Goal: Transaction & Acquisition: Register for event/course

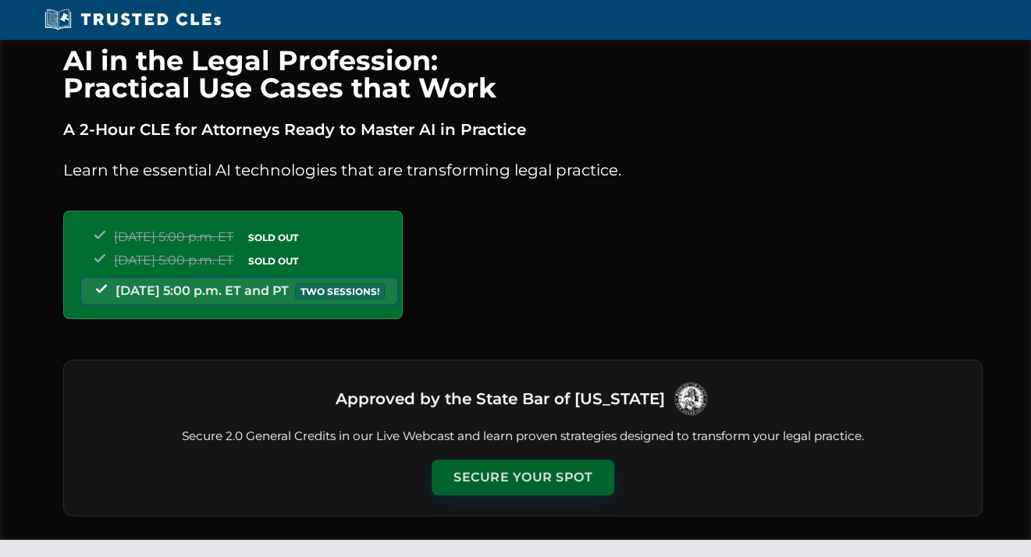
click at [503, 473] on button "Secure Your Spot" at bounding box center [522, 478] width 183 height 36
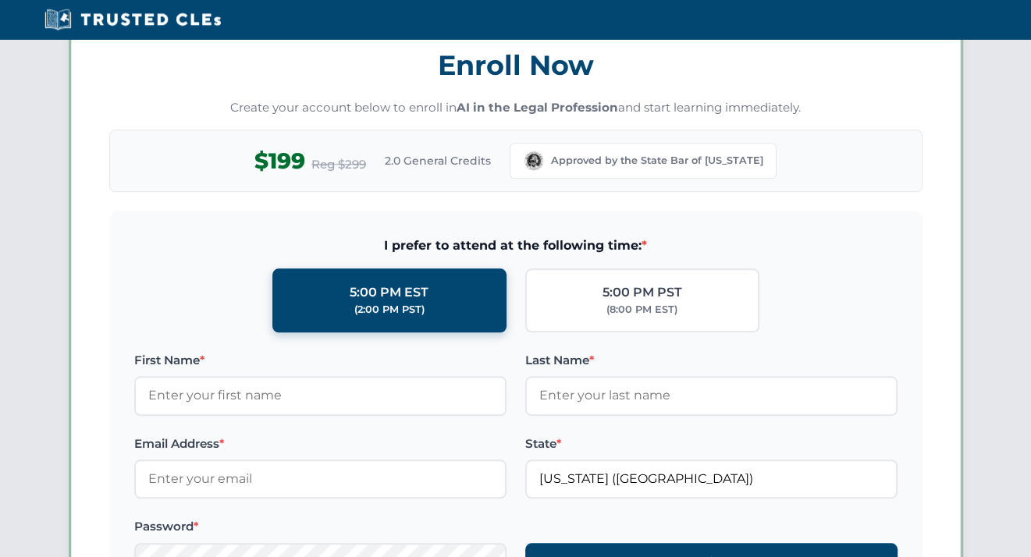
scroll to position [1349, 0]
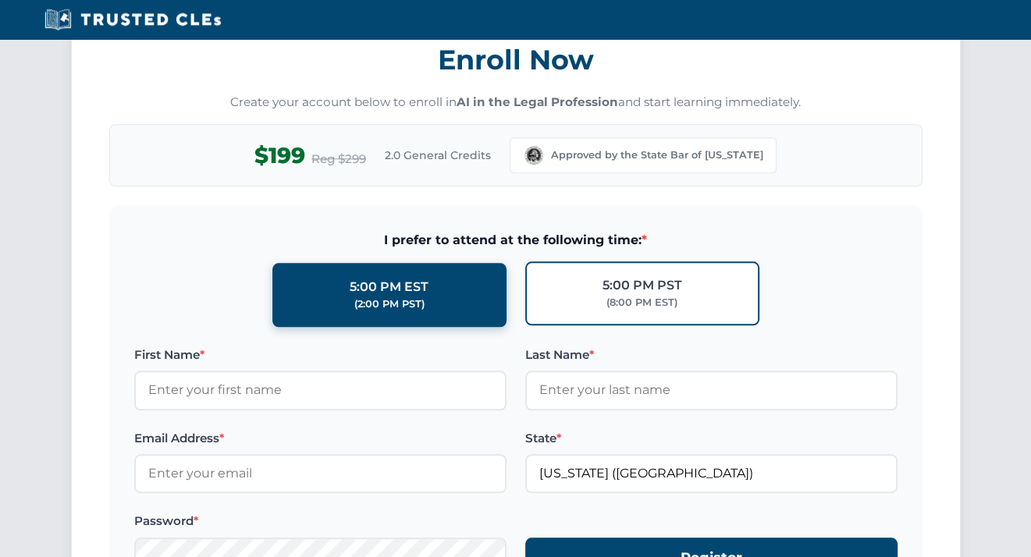
click at [565, 288] on label "5:00 PM PST (8:00 PM EST)" at bounding box center [642, 293] width 234 height 64
click at [0, 0] on input "5:00 PM PST (8:00 PM EST)" at bounding box center [0, 0] width 0 height 0
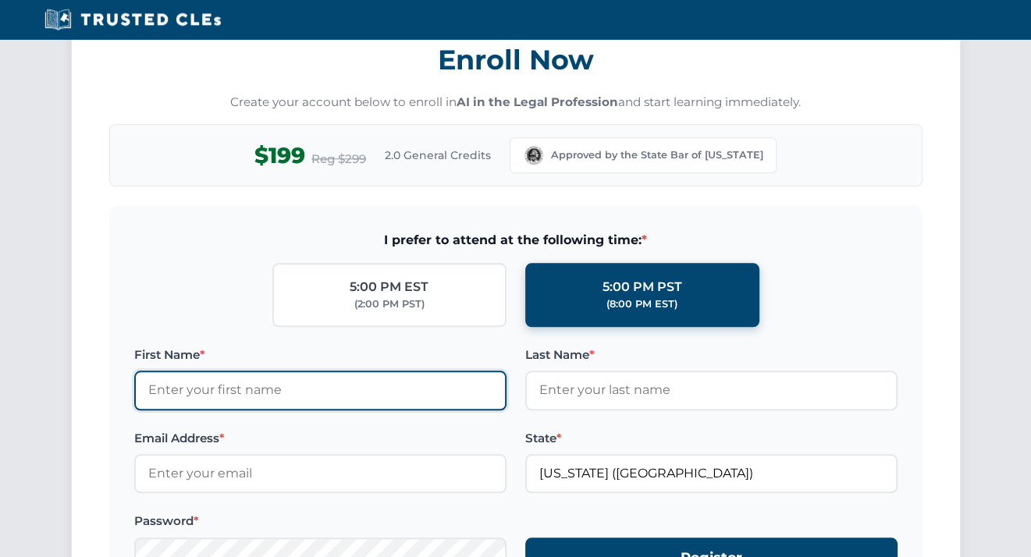
click at [321, 390] on input "First Name *" at bounding box center [320, 390] width 372 height 39
type input "Richard"
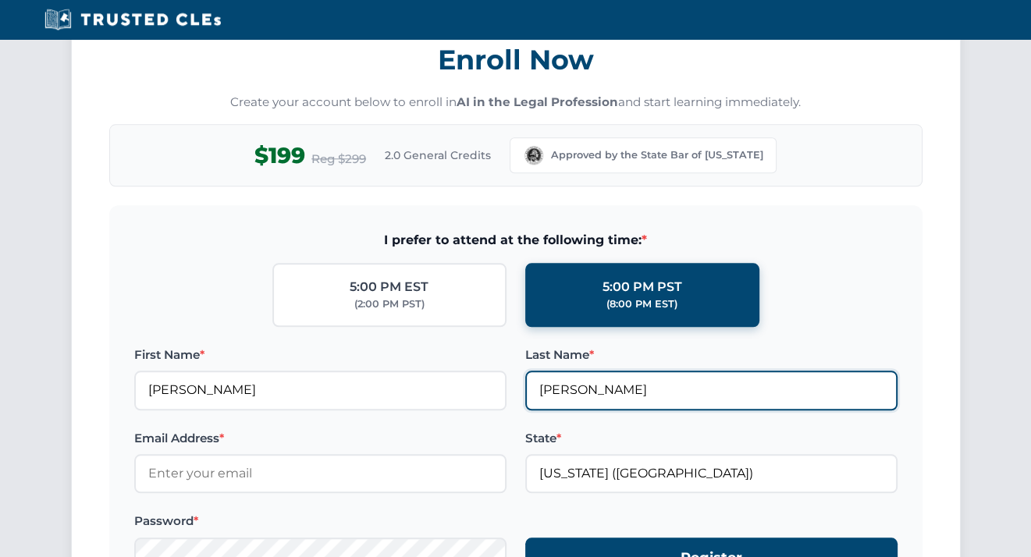
type input "Lorenz"
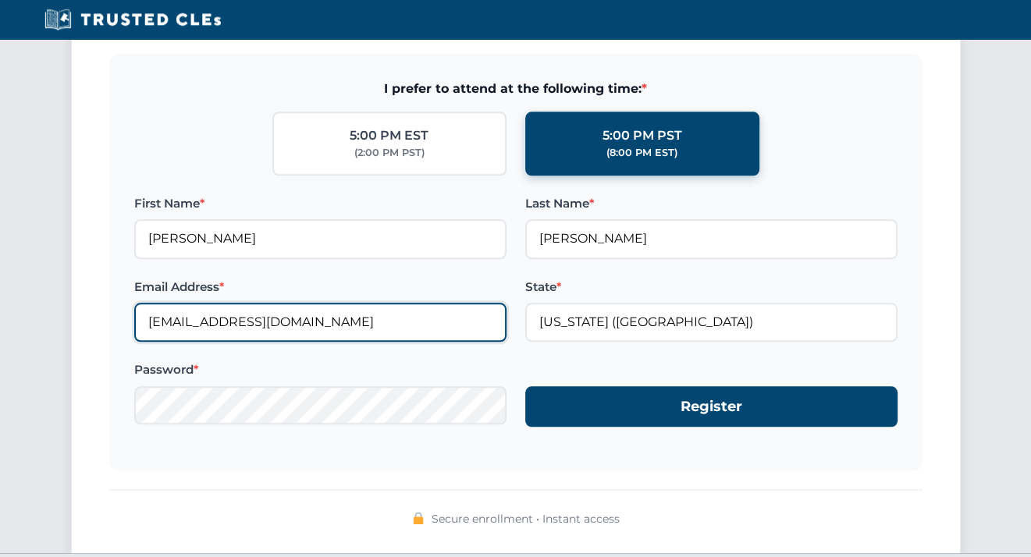
scroll to position [1538, 0]
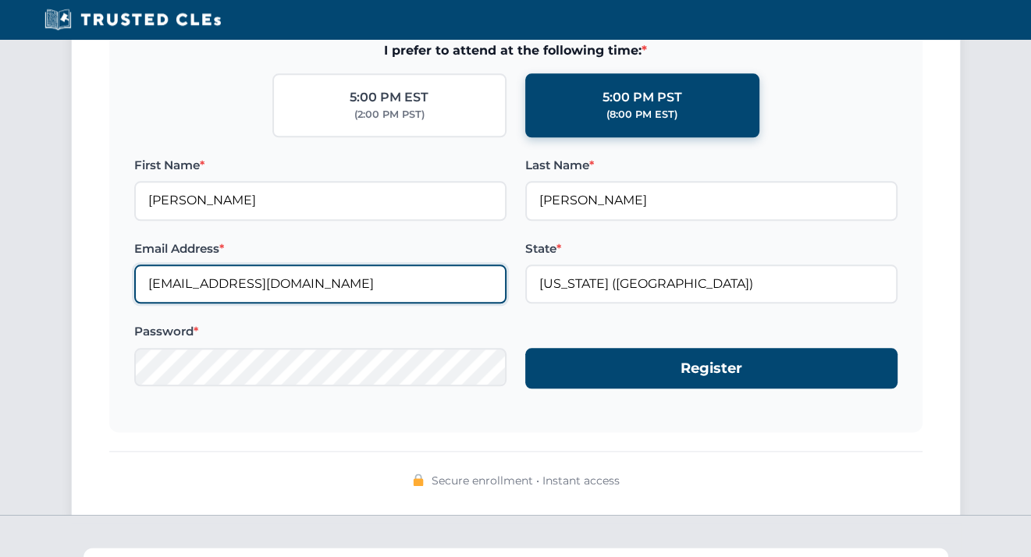
type input "rlorenz@cablehuston.com"
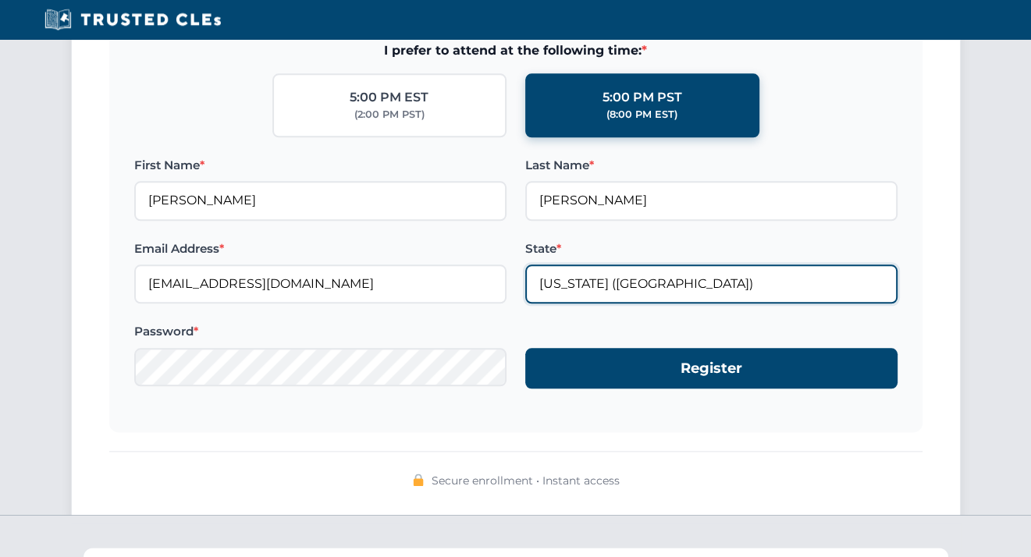
click at [648, 286] on input "Washington (WA)" at bounding box center [711, 283] width 372 height 39
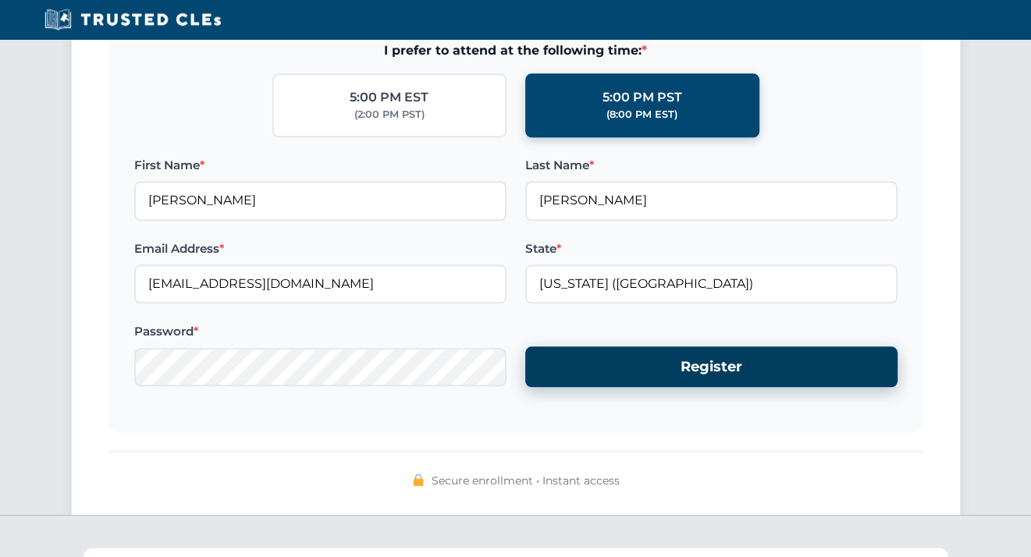
click at [680, 355] on button "Register" at bounding box center [711, 366] width 372 height 41
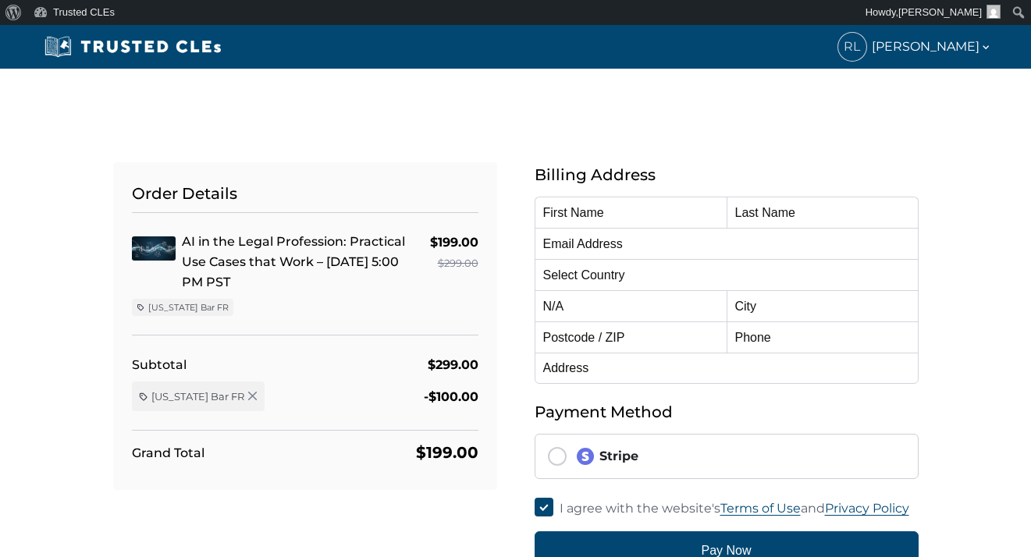
type input "[PERSON_NAME]"
type input "[EMAIL_ADDRESS][DOMAIN_NAME]"
select select "United States"
radio input "true"
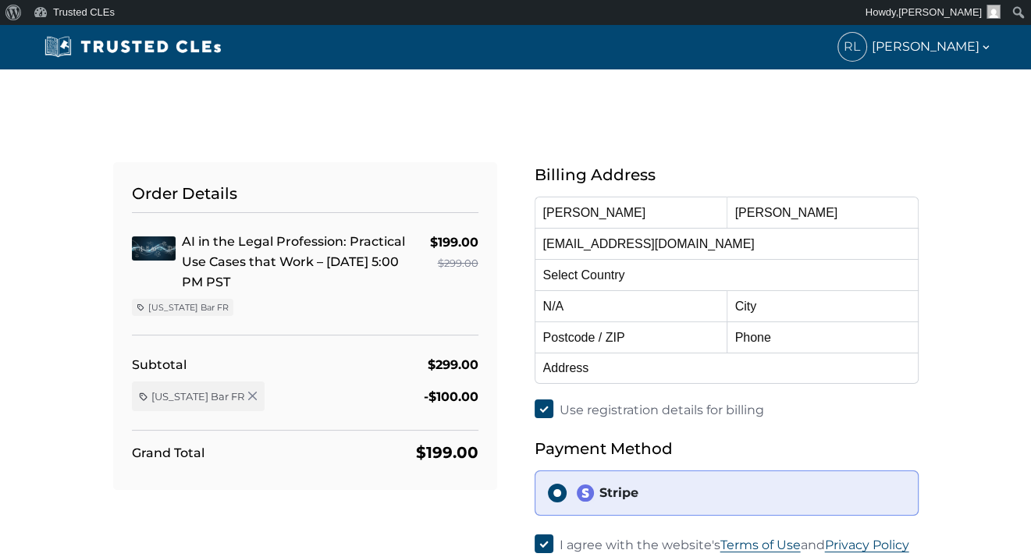
select select "Washington"
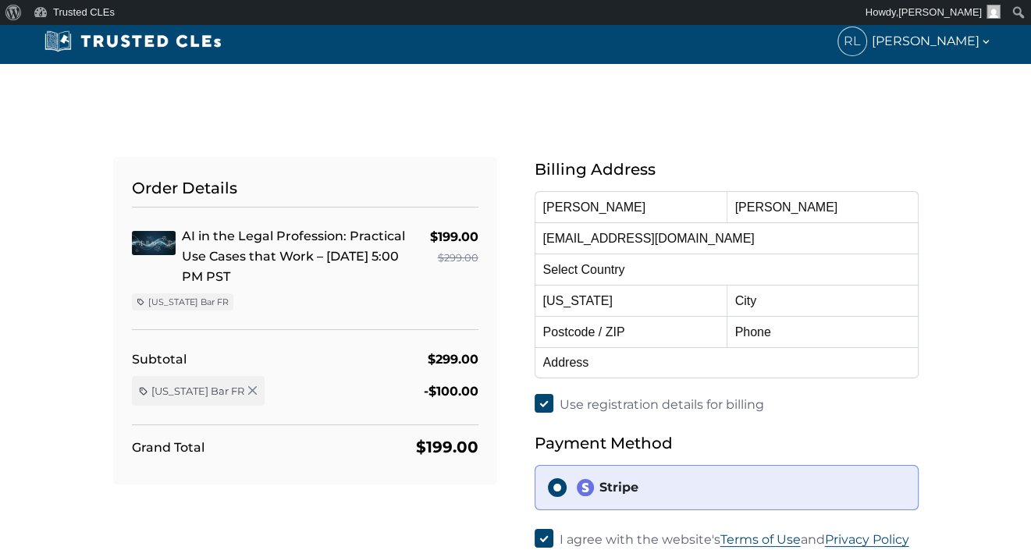
scroll to position [2, 0]
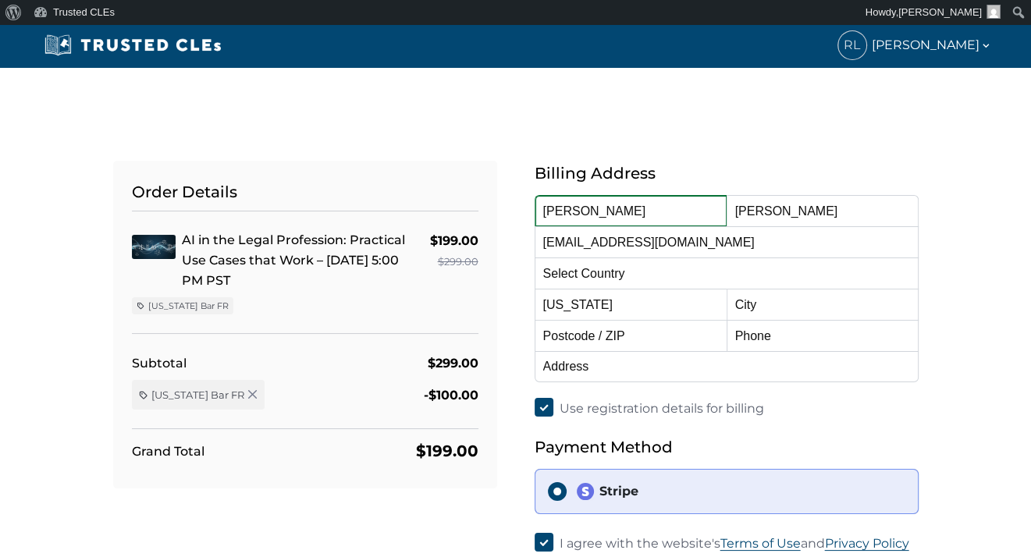
click at [637, 210] on input "Richard" at bounding box center [630, 210] width 192 height 31
type input "R"
type input "Katherine"
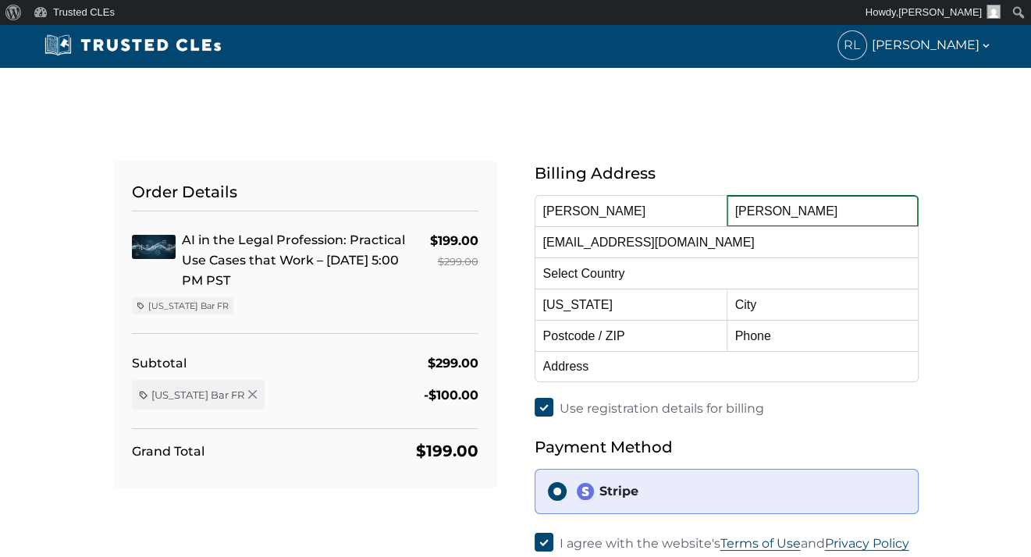
type input "VanZanten"
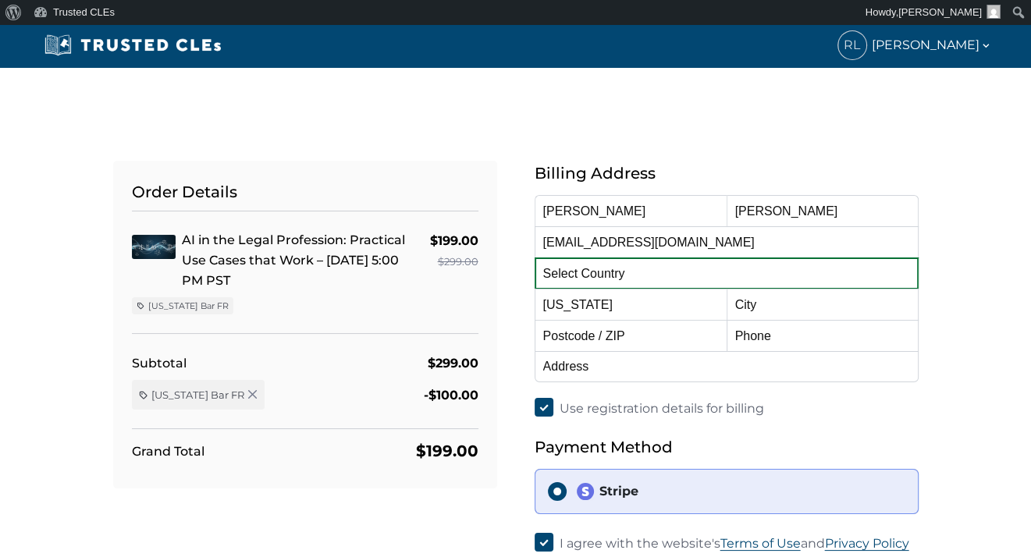
click at [658, 276] on select "Select Country Afghanistan Aland Islands Albania Algeria American Samoa Andorra…" at bounding box center [726, 272] width 384 height 31
click at [534, 257] on select "Select Country Afghanistan Aland Islands Albania Algeria American Samoa Andorra…" at bounding box center [726, 272] width 384 height 31
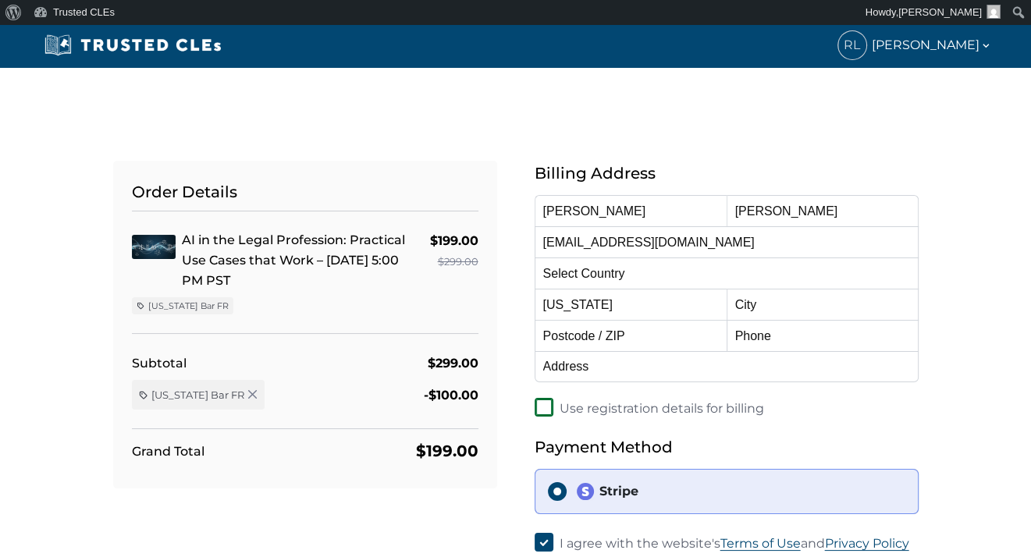
click at [548, 407] on input "Use registration details for billing" at bounding box center [543, 407] width 19 height 19
checkbox input "false"
select select
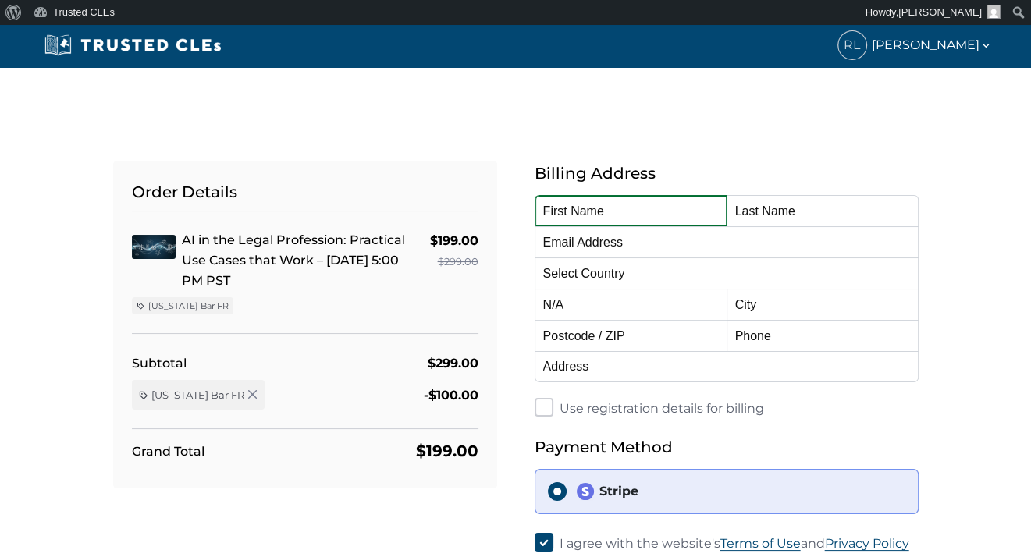
click at [634, 199] on input "text" at bounding box center [630, 210] width 192 height 31
type input "Katherine"
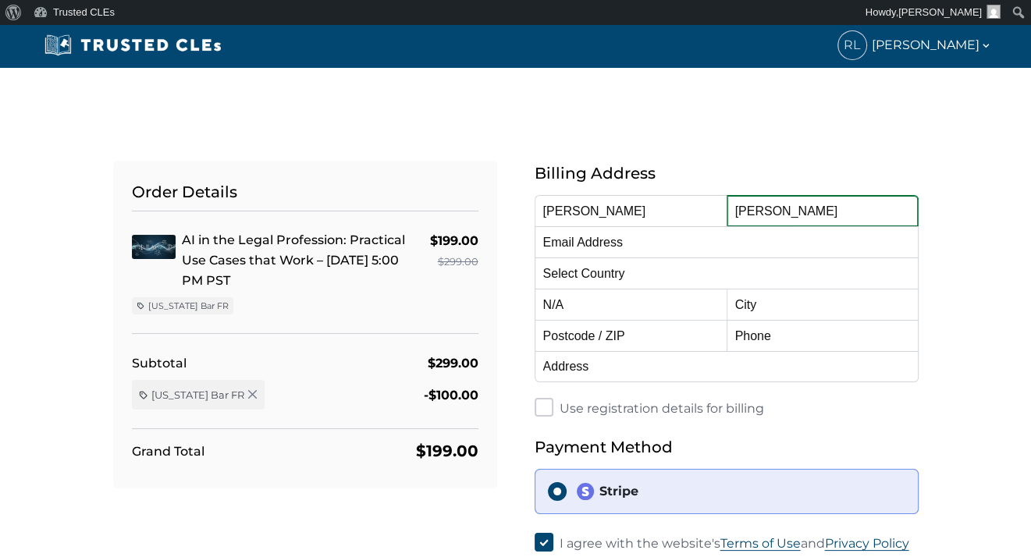
type input "VanZanten"
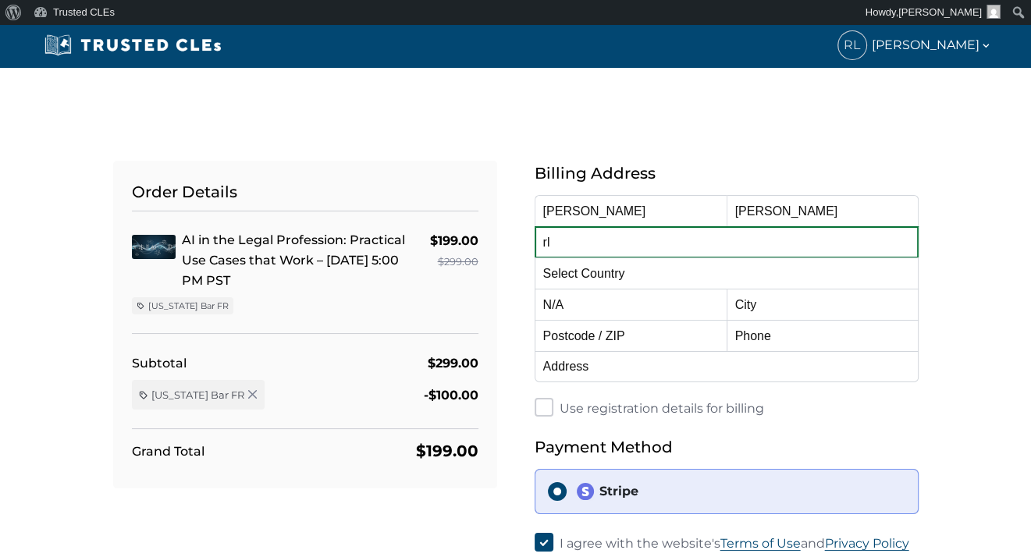
type input "r"
type input "[EMAIL_ADDRESS][DOMAIN_NAME]"
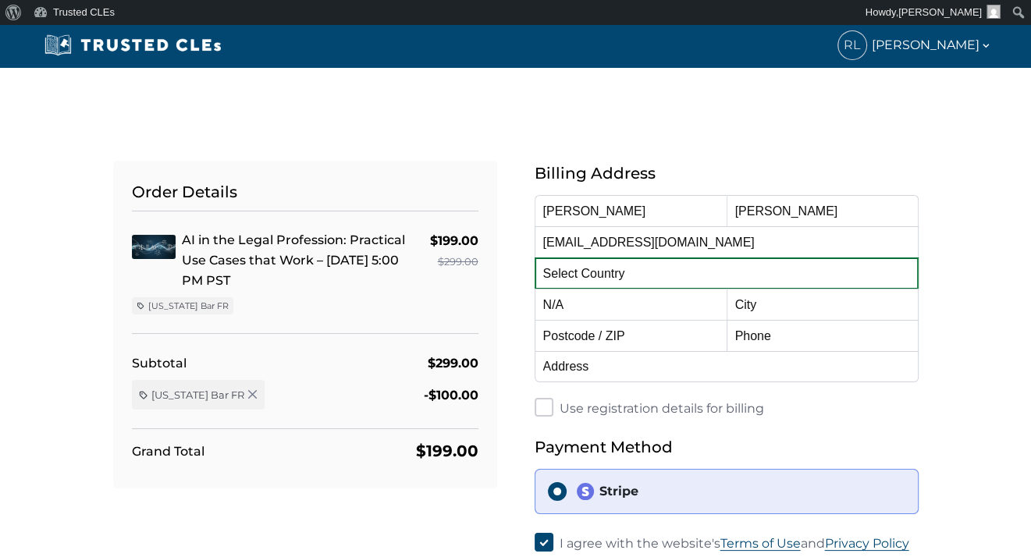
click at [644, 274] on select "Select Country Afghanistan Aland Islands Albania Algeria American Samoa Andorra…" at bounding box center [726, 272] width 384 height 31
select select "United States"
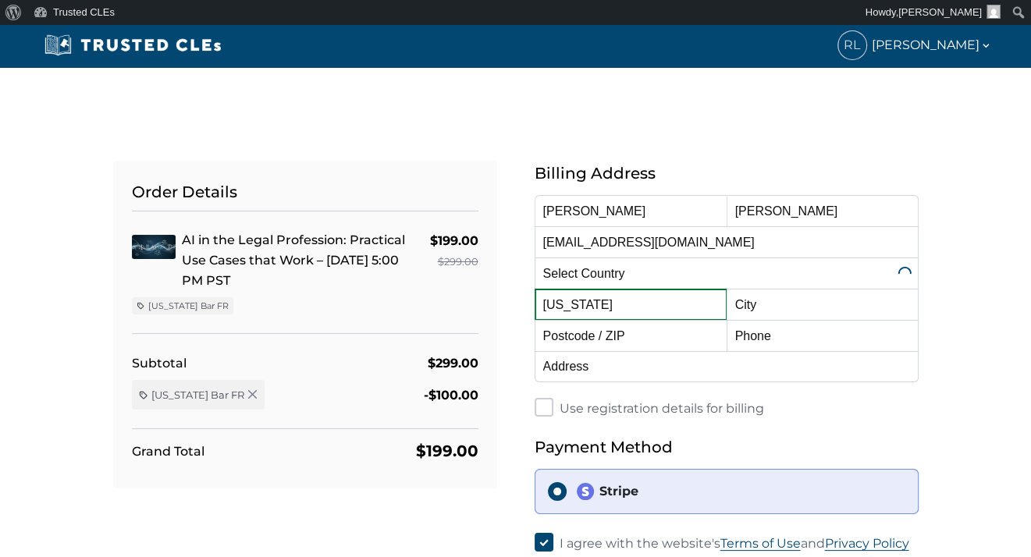
click at [665, 306] on select "Alabama Alaska American Samoa Arizona Arkansas Baker Island California Colorado…" at bounding box center [630, 304] width 192 height 31
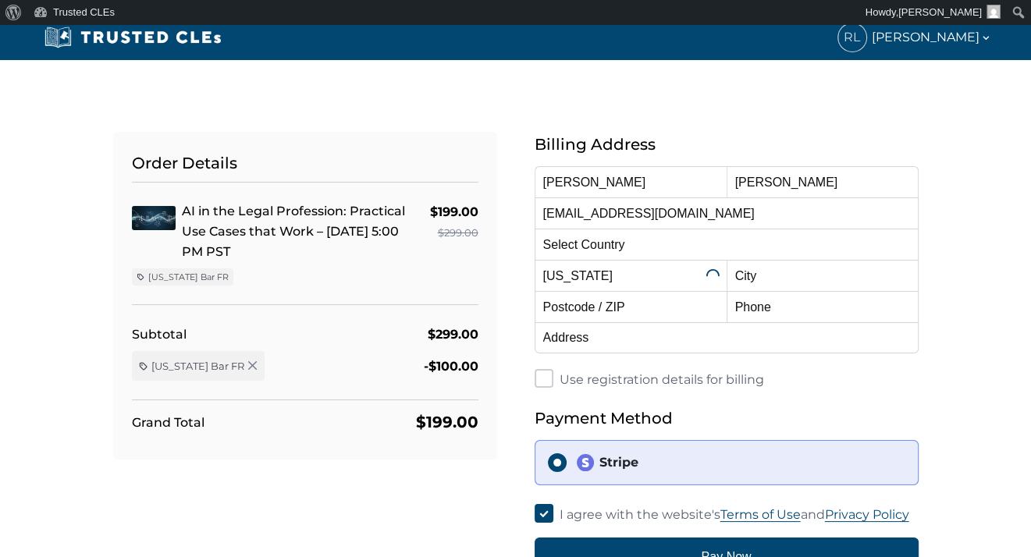
scroll to position [33, 0]
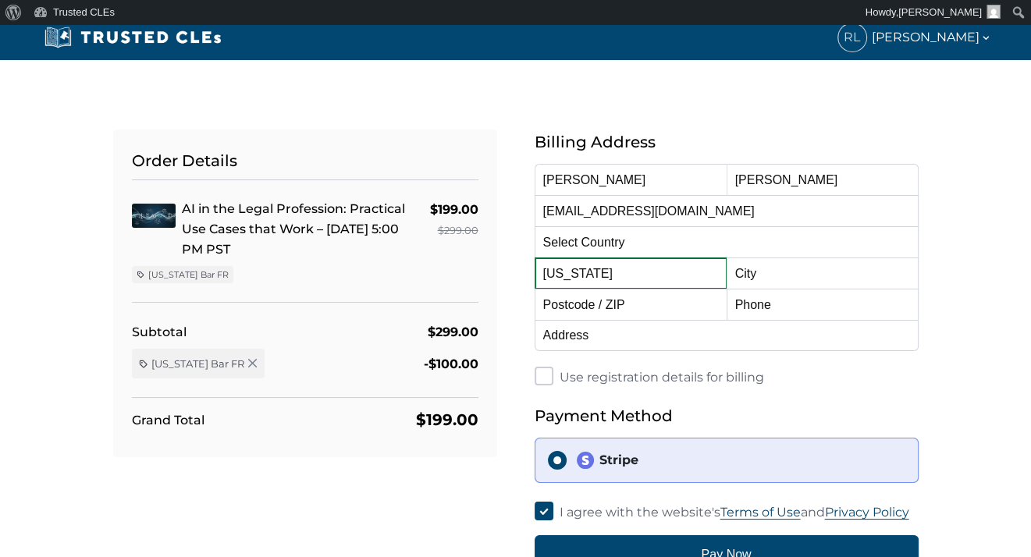
click at [628, 277] on select "Alabama Alaska American Samoa Arizona Arkansas Baker Island California Colorado…" at bounding box center [630, 272] width 192 height 31
select select "Oregon"
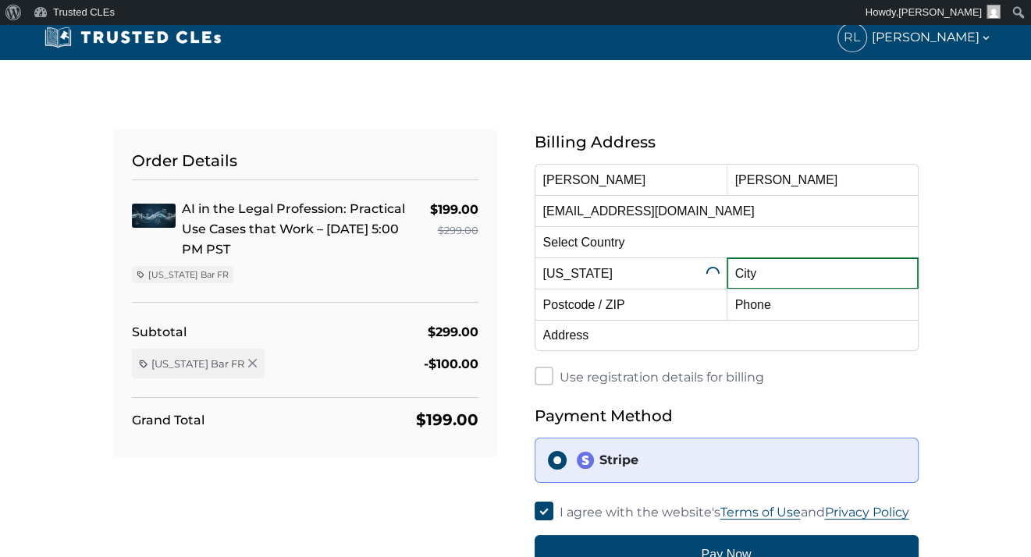
click at [785, 279] on input "text" at bounding box center [822, 272] width 192 height 31
type input "Portland"
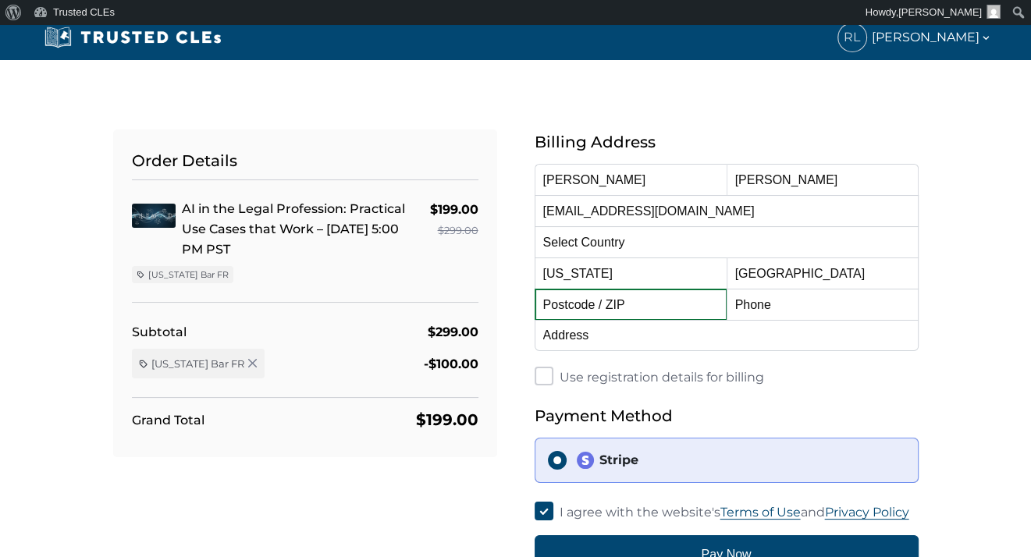
type input "97201"
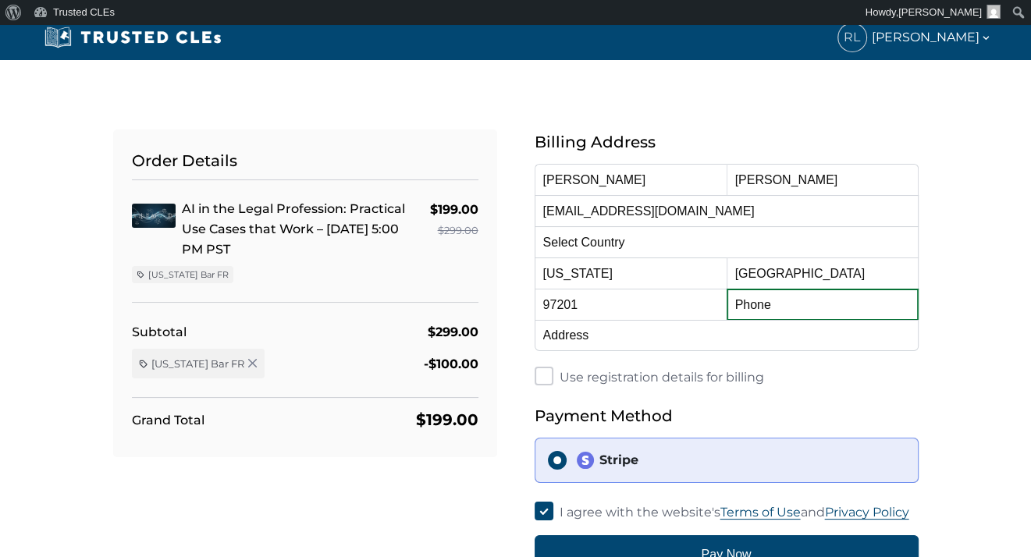
click at [776, 304] on input "text" at bounding box center [822, 304] width 192 height 31
type input "5032243092"
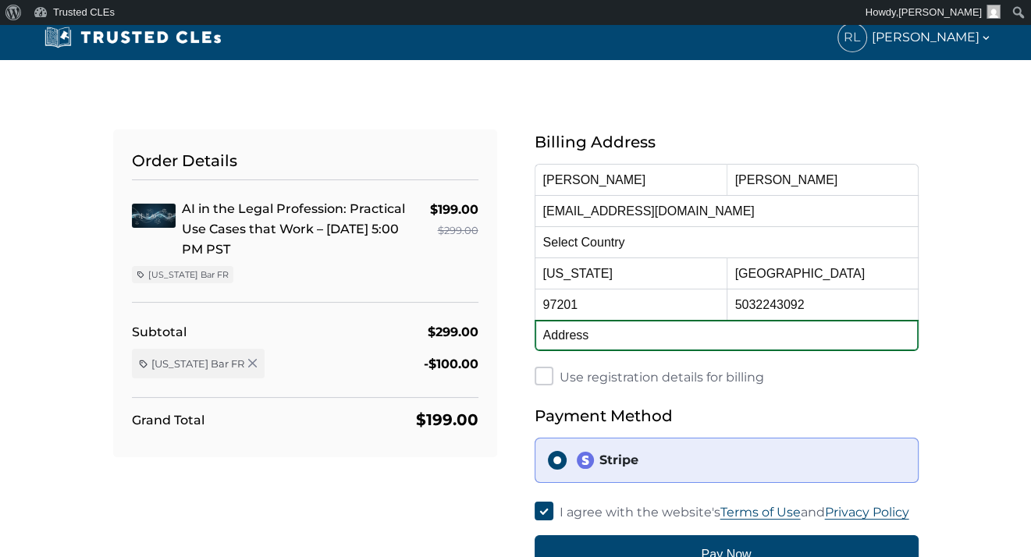
click at [721, 333] on input "text" at bounding box center [726, 335] width 384 height 31
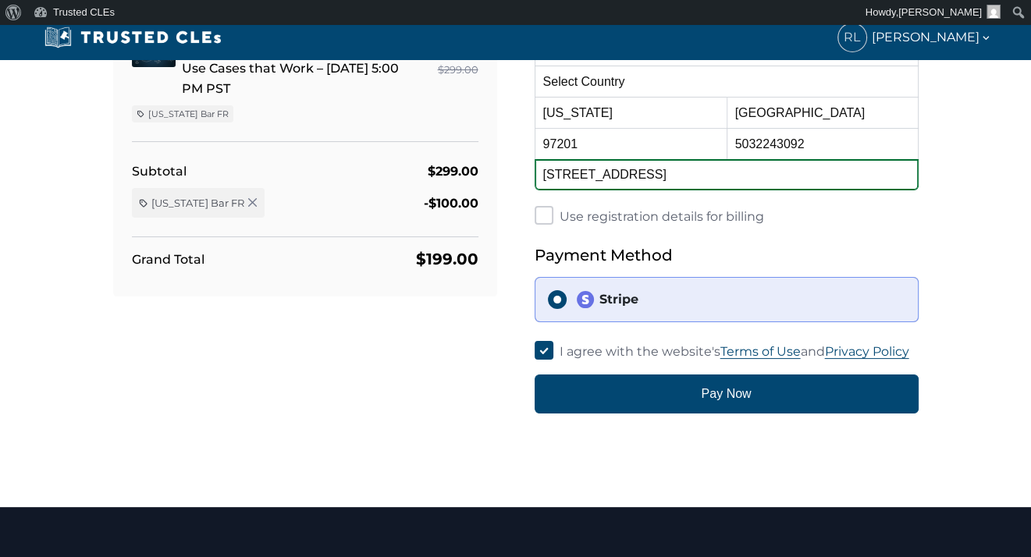
scroll to position [207, 0]
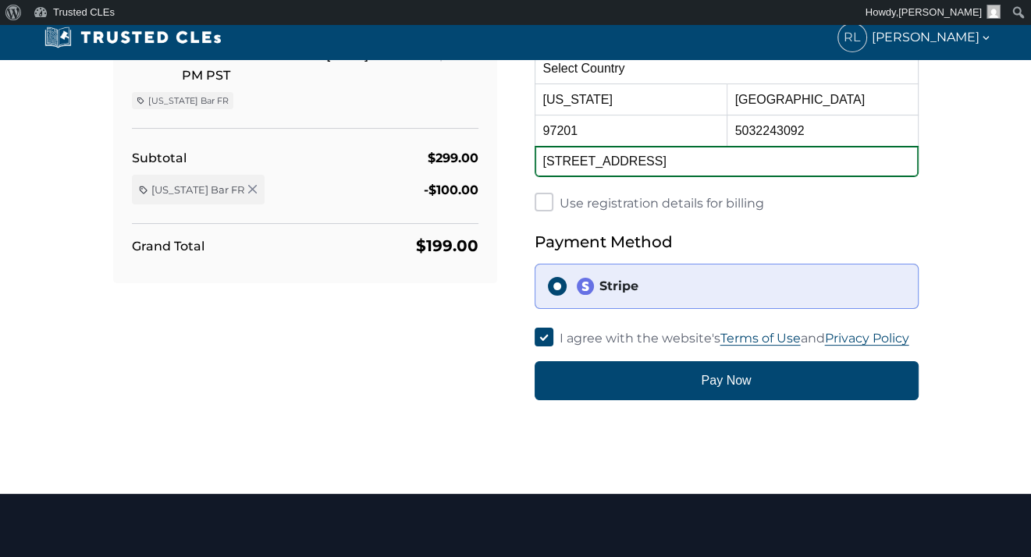
type input "[STREET_ADDRESS]"
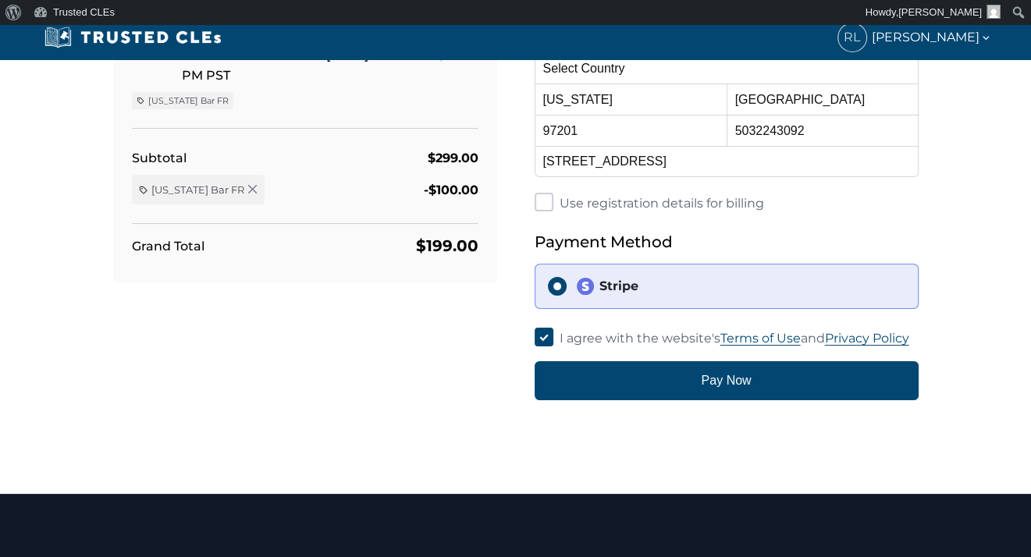
click at [730, 290] on div "Stripe" at bounding box center [740, 286] width 329 height 19
click at [566, 290] on input "Stripe" at bounding box center [557, 286] width 19 height 19
click at [559, 289] on input "Stripe" at bounding box center [557, 286] width 19 height 19
click at [555, 277] on input "Stripe" at bounding box center [557, 286] width 19 height 19
click at [555, 289] on input "Stripe" at bounding box center [557, 286] width 19 height 19
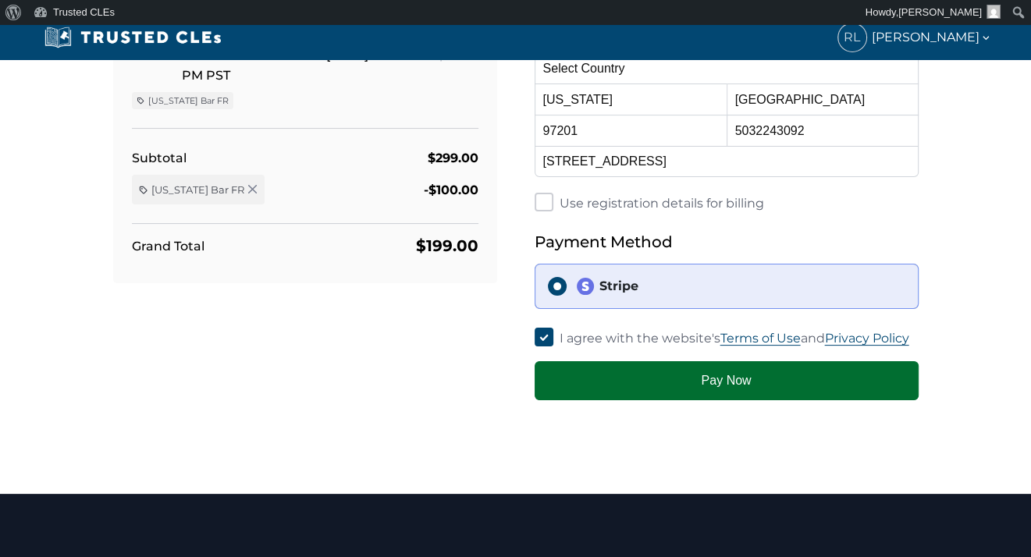
click at [594, 376] on button "Pay Now" at bounding box center [726, 380] width 384 height 39
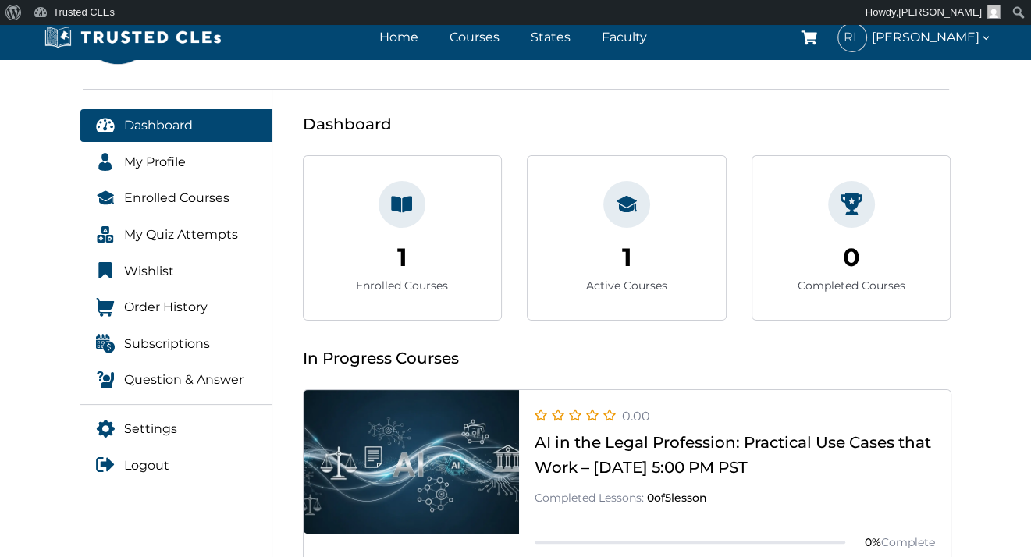
scroll to position [184, 0]
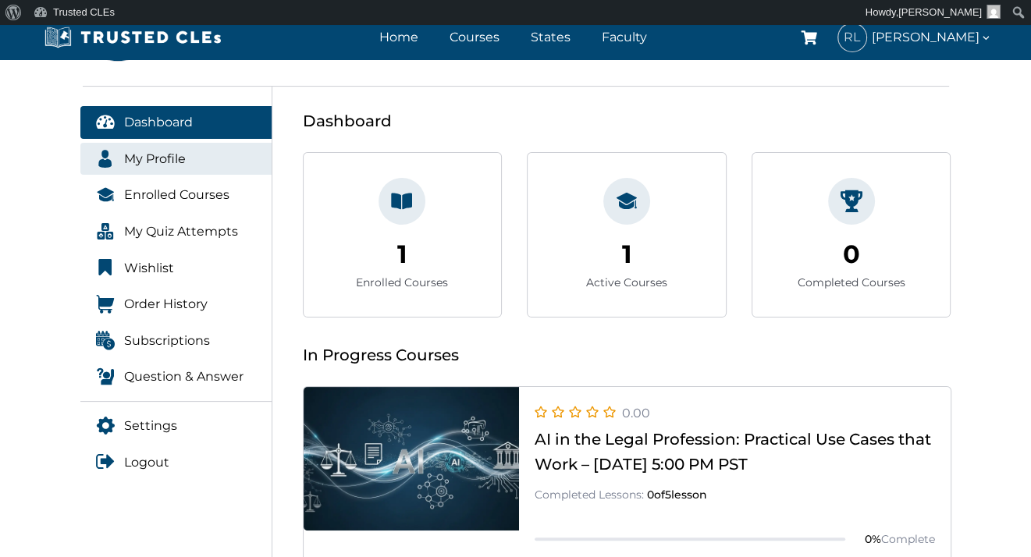
click at [197, 165] on link "My Profile" at bounding box center [176, 159] width 192 height 33
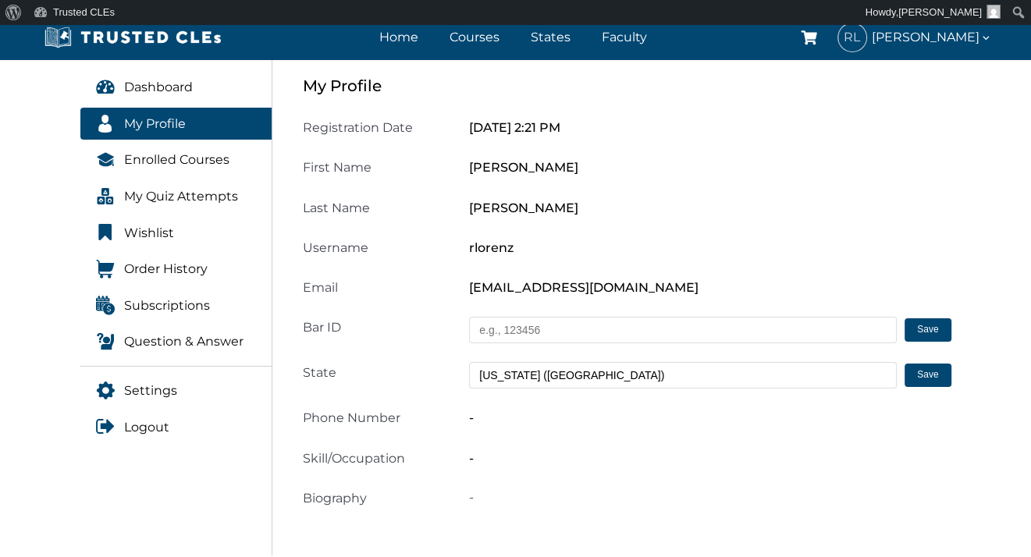
scroll to position [242, 0]
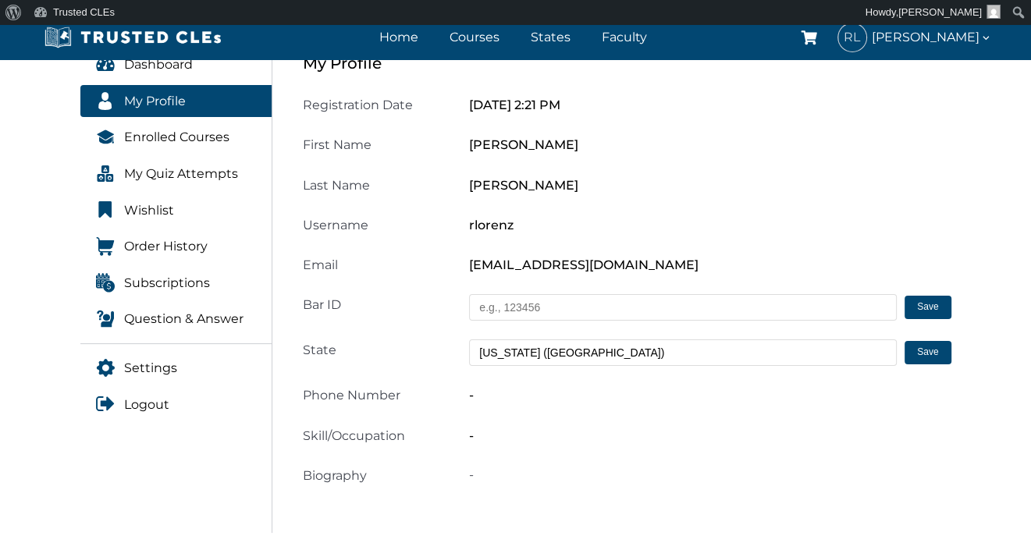
click at [615, 316] on input "text" at bounding box center [683, 307] width 428 height 27
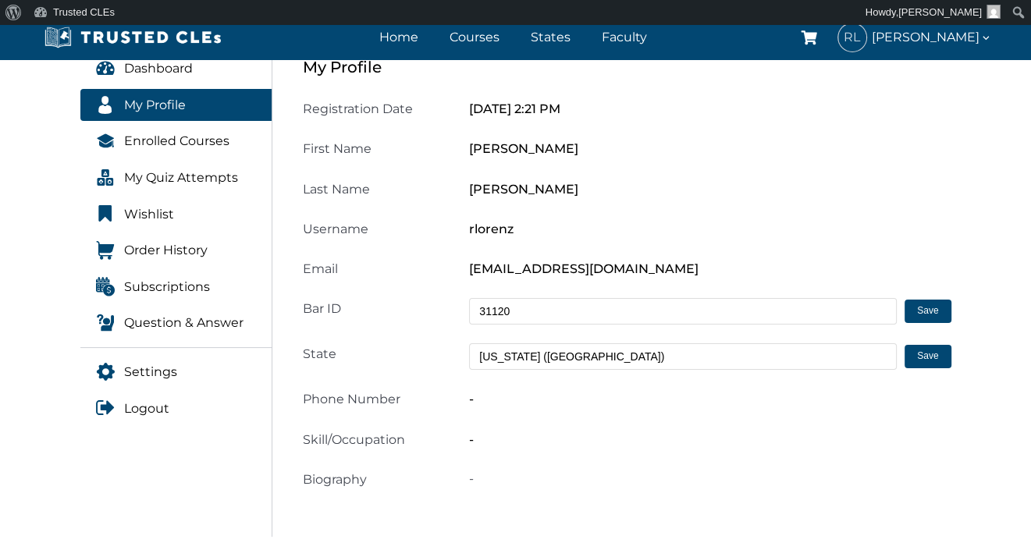
scroll to position [240, 0]
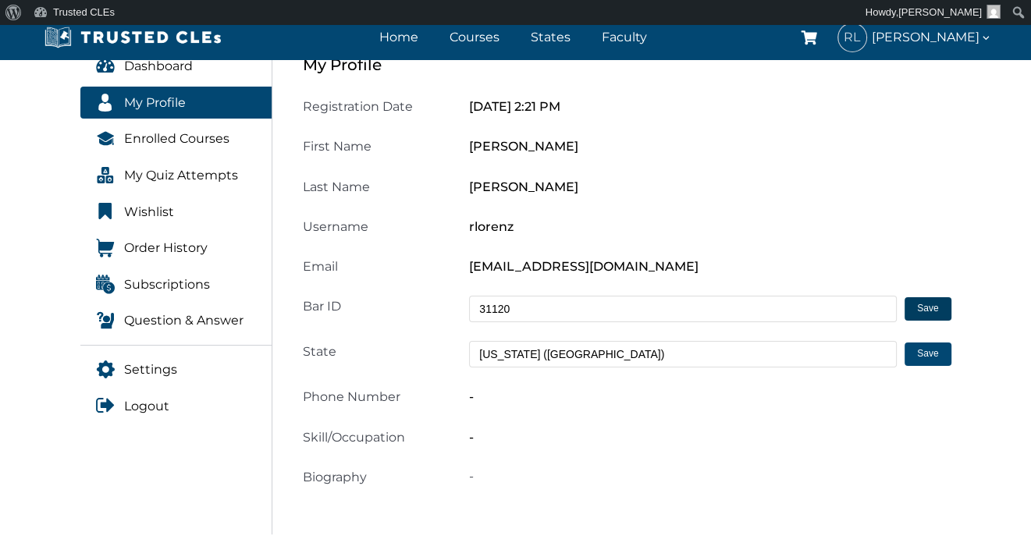
type input "31120"
click at [927, 311] on button "Save" at bounding box center [927, 308] width 46 height 23
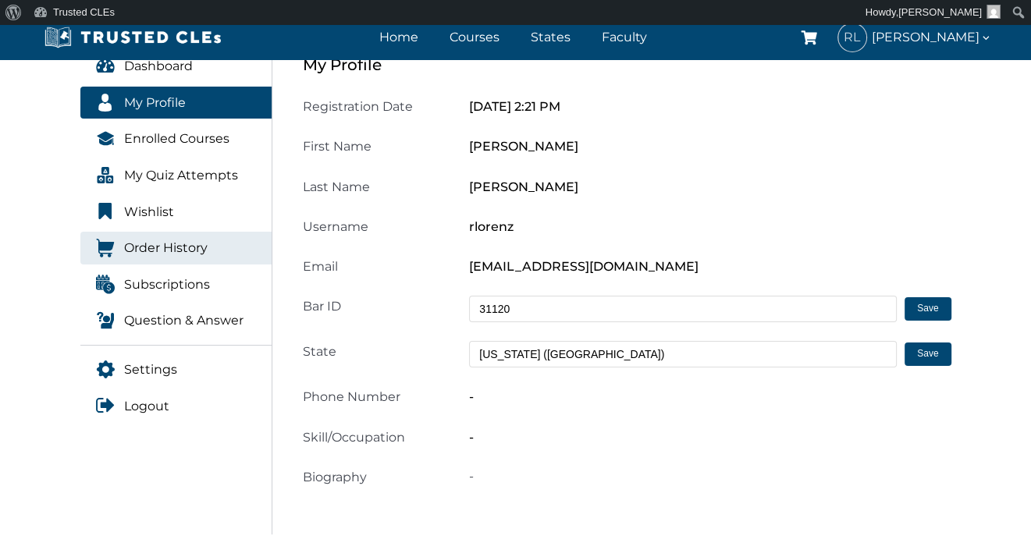
click at [172, 240] on span "Order History" at bounding box center [165, 248] width 83 height 20
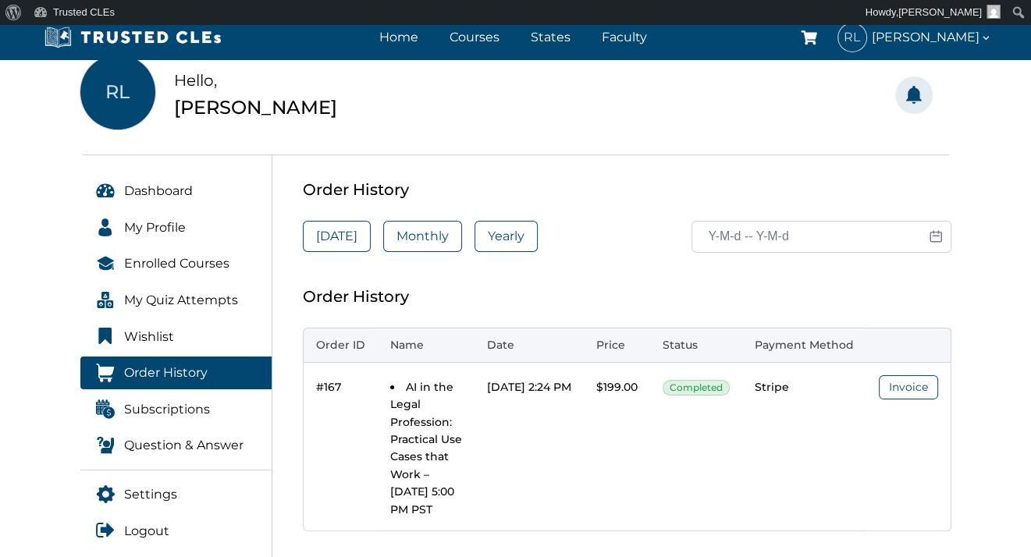
scroll to position [170, 0]
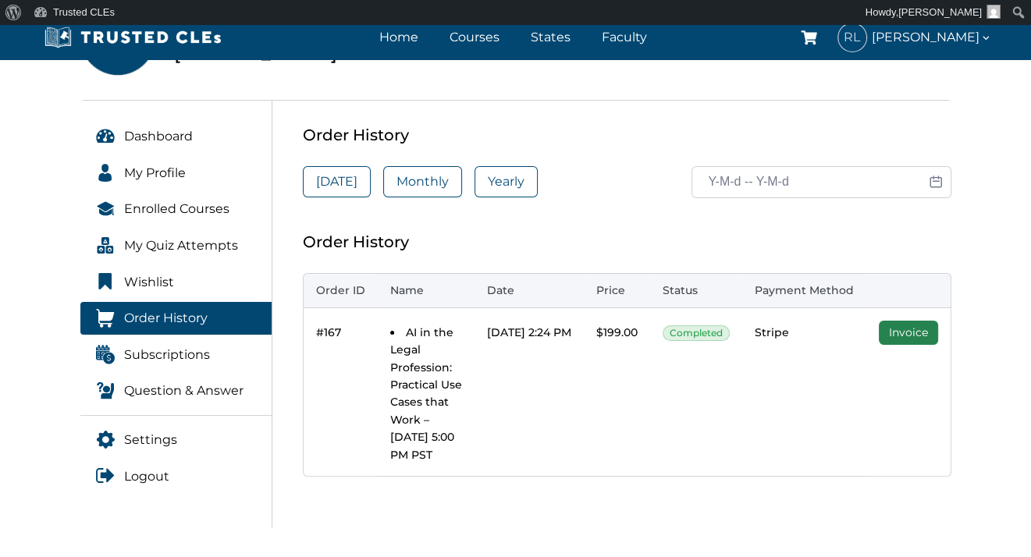
click at [938, 335] on link "Invoice" at bounding box center [907, 333] width 59 height 24
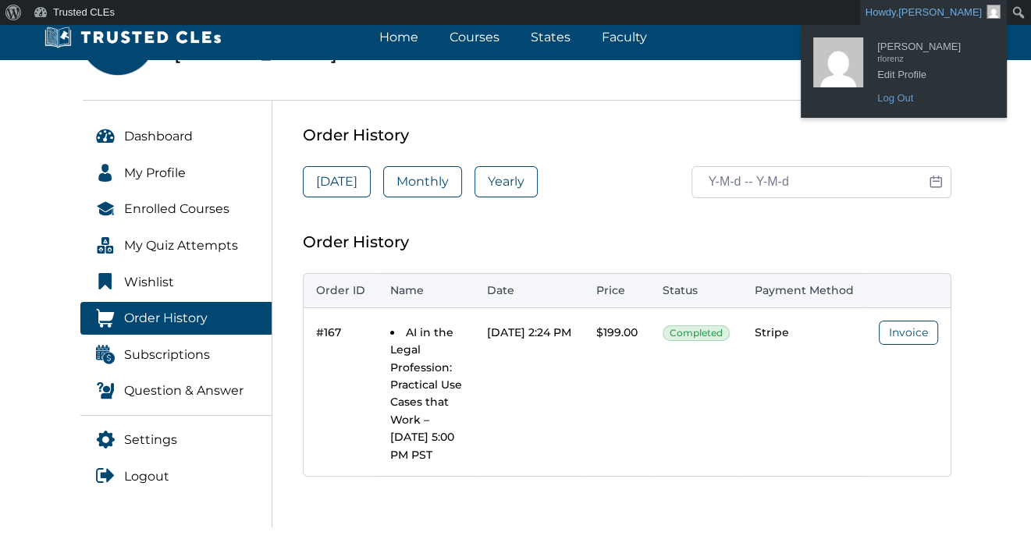
click at [914, 94] on link "Log Out" at bounding box center [931, 98] width 125 height 20
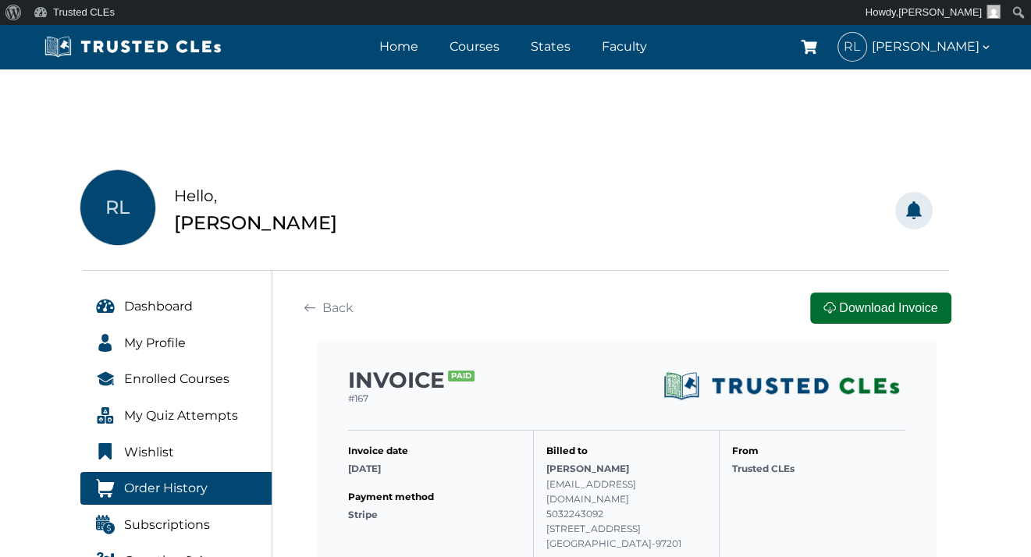
click at [891, 305] on button "Download Invoice" at bounding box center [880, 308] width 140 height 31
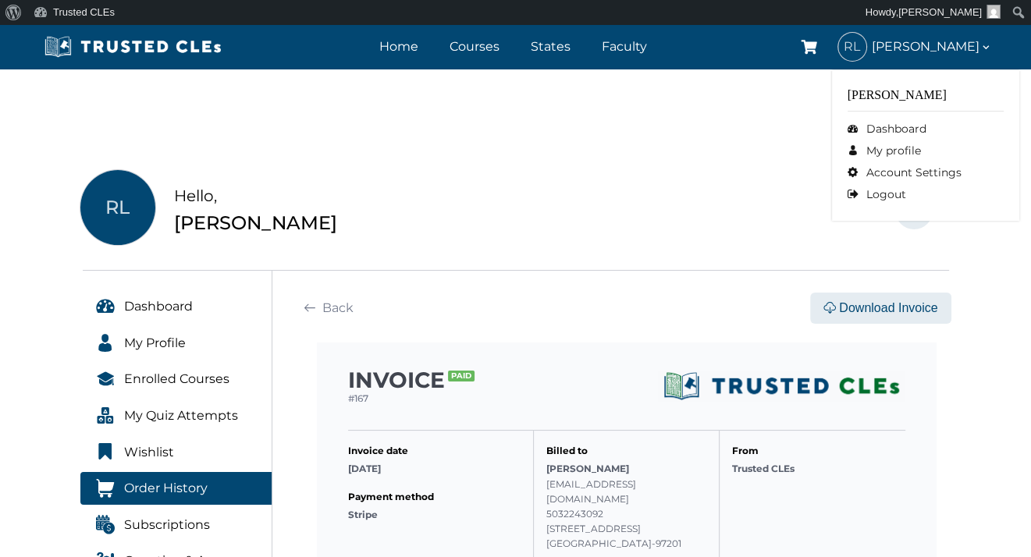
click at [985, 51] on icon at bounding box center [985, 47] width 12 height 12
click at [911, 194] on link "Logout" at bounding box center [925, 194] width 156 height 22
